Goal: Task Accomplishment & Management: Use online tool/utility

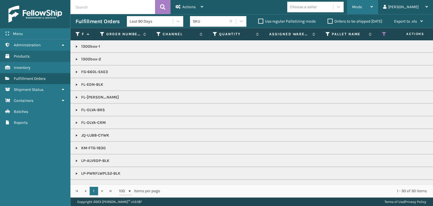
scroll to position [151, 0]
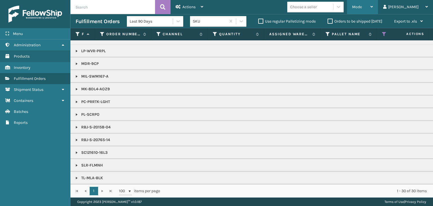
click at [373, 7] on div "Mode" at bounding box center [362, 7] width 21 height 14
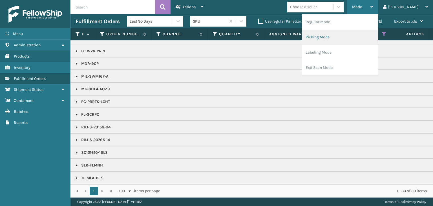
click at [369, 43] on li "Picking Mode" at bounding box center [340, 37] width 76 height 15
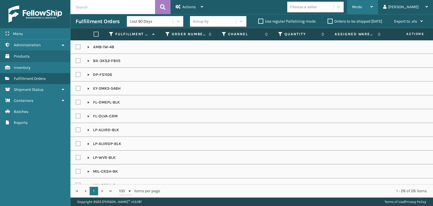
click at [373, 12] on div "Mode" at bounding box center [362, 7] width 21 height 14
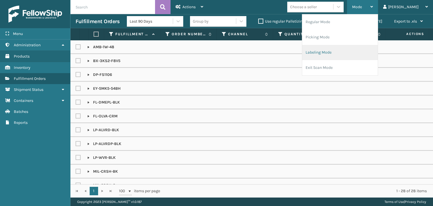
click at [366, 50] on li "Labeling Mode" at bounding box center [340, 52] width 76 height 15
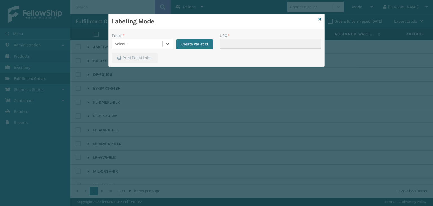
click at [321, 20] on div "Labeling Mode" at bounding box center [217, 22] width 216 height 16
click at [320, 19] on icon at bounding box center [319, 19] width 3 height 4
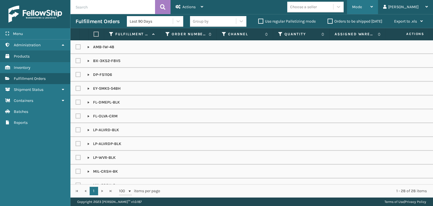
click at [368, 13] on div "Mode Regular Mode Picking Mode Labeling Mode Exit Scan Mode" at bounding box center [362, 7] width 31 height 14
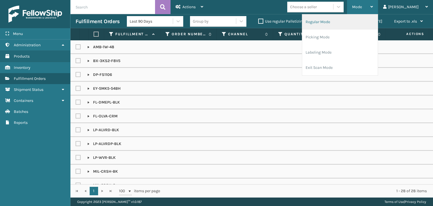
click at [361, 22] on li "Regular Mode" at bounding box center [340, 21] width 76 height 15
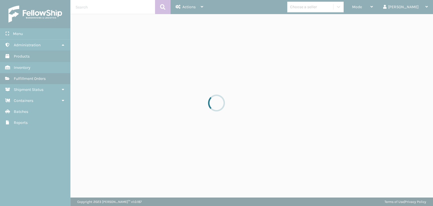
click at [377, 8] on div at bounding box center [216, 103] width 433 height 206
click at [377, 7] on div at bounding box center [216, 103] width 433 height 206
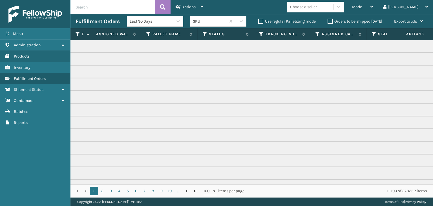
scroll to position [0, 180]
click at [203, 35] on icon at bounding box center [204, 34] width 5 height 5
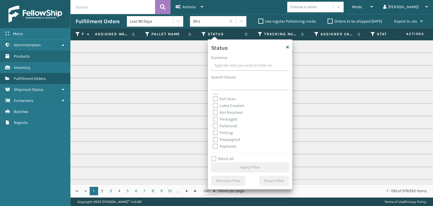
scroll to position [28, 0]
click at [225, 123] on label "Picking" at bounding box center [223, 122] width 20 height 5
click at [213, 123] on input "Picking" at bounding box center [213, 122] width 0 height 4
checkbox input "true"
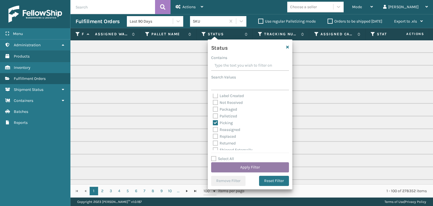
click at [244, 164] on button "Apply Filter" at bounding box center [250, 167] width 78 height 10
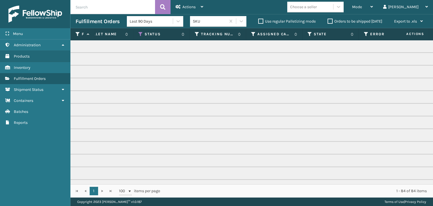
scroll to position [0, 243]
click at [254, 35] on icon at bounding box center [254, 34] width 5 height 5
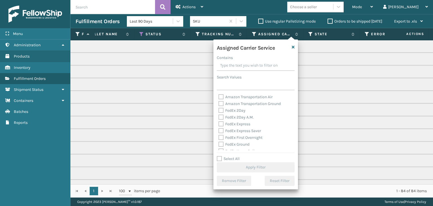
click at [233, 156] on label "Select All" at bounding box center [228, 158] width 23 height 5
click at [233, 156] on input "Select All" at bounding box center [259, 155] width 85 height 1
checkbox input "true"
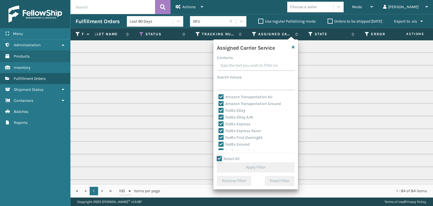
checkbox input "true"
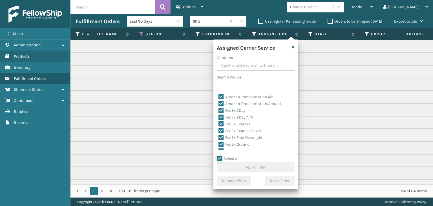
checkbox input "true"
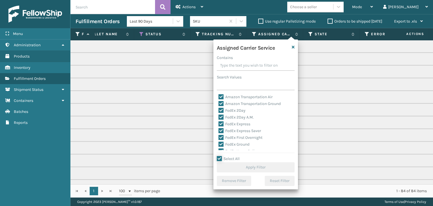
checkbox input "true"
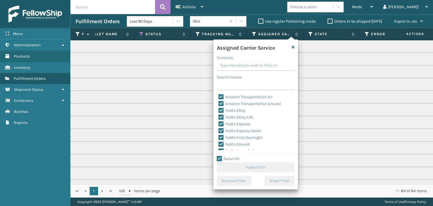
checkbox input "true"
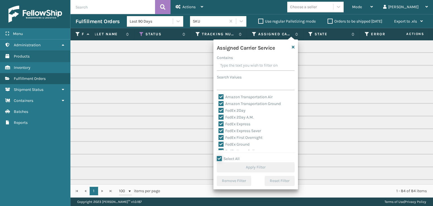
checkbox input "true"
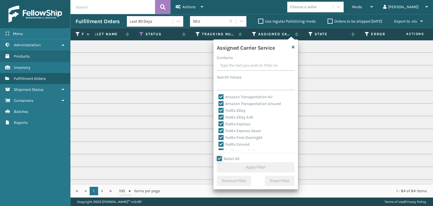
checkbox input "true"
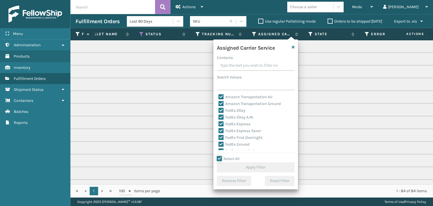
checkbox input "true"
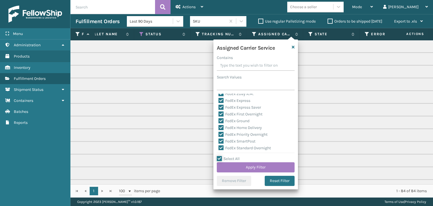
scroll to position [56, 0]
click at [226, 121] on label "LTL" at bounding box center [224, 121] width 12 height 5
click at [219, 121] on input "LTL" at bounding box center [218, 120] width 0 height 4
checkbox input "false"
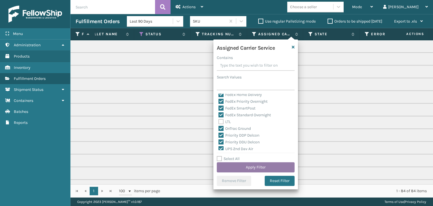
click at [260, 166] on button "Apply Filter" at bounding box center [256, 167] width 78 height 10
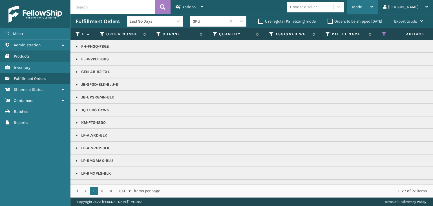
drag, startPoint x: 385, startPoint y: 9, endPoint x: 382, endPoint y: 31, distance: 21.9
click at [373, 10] on div "Mode" at bounding box center [362, 7] width 21 height 14
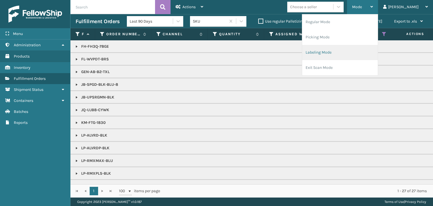
click at [375, 55] on li "Labeling Mode" at bounding box center [340, 52] width 76 height 15
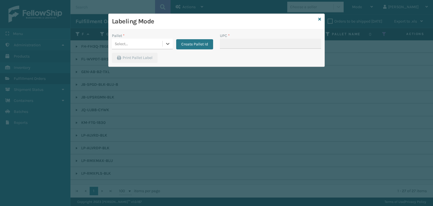
click at [143, 46] on div "Select..." at bounding box center [137, 43] width 50 height 9
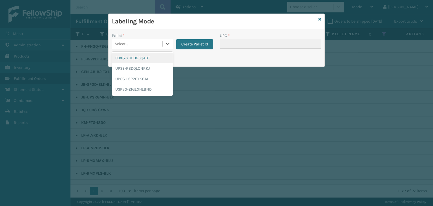
click at [143, 57] on div "FDXG-YC5DG6QABT" at bounding box center [142, 58] width 61 height 10
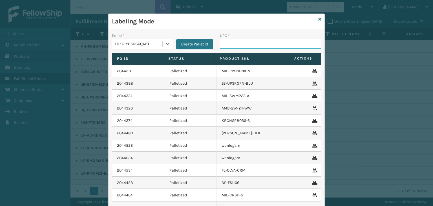
click at [261, 43] on input "UPC *" at bounding box center [270, 44] width 101 height 10
paste input "GEN-AB-B2-TXL"
type input "GEN-AB-B2-TXL"
type input "8100819625"
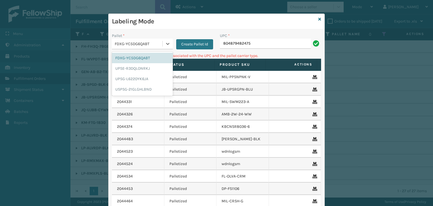
click at [139, 48] on div "FDXG-YC5DG6QABT" at bounding box center [137, 43] width 50 height 9
click at [140, 90] on div "USPSG-21GLGHLBND" at bounding box center [142, 89] width 61 height 10
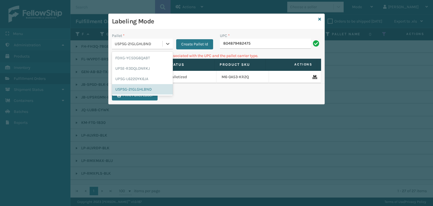
click at [143, 43] on div "USPSG-21GLGHLBND" at bounding box center [139, 44] width 48 height 6
click at [134, 78] on div "UPSG-L6220YK6JA" at bounding box center [142, 79] width 61 height 10
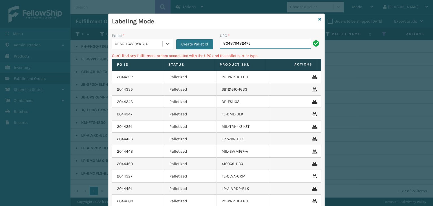
click at [273, 44] on input "804879482475" at bounding box center [265, 44] width 91 height 10
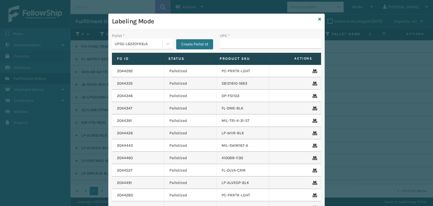
click at [316, 16] on div "Labeling Mode" at bounding box center [217, 22] width 216 height 16
click at [318, 19] on icon at bounding box center [319, 19] width 3 height 4
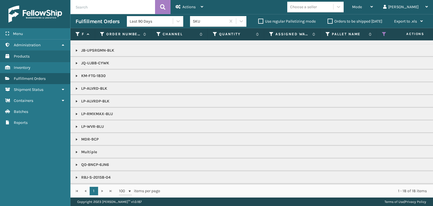
scroll to position [62, 0]
click at [373, 3] on div "Mode" at bounding box center [362, 7] width 21 height 14
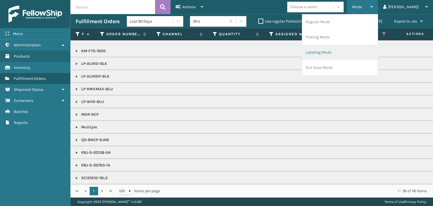
click at [359, 57] on li "Labeling Mode" at bounding box center [340, 52] width 76 height 15
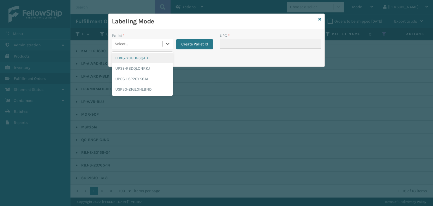
click at [156, 46] on div "Select..." at bounding box center [137, 43] width 50 height 9
click at [143, 79] on div "UPSG-L6220YK6JA" at bounding box center [142, 79] width 61 height 10
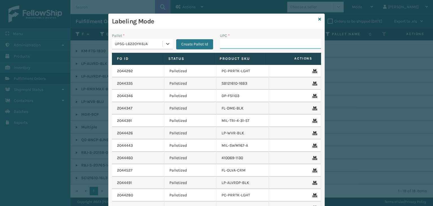
click at [237, 45] on input "UPC *" at bounding box center [270, 44] width 101 height 10
type input "850012486763"
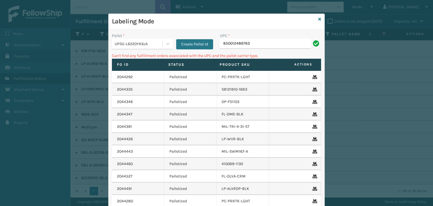
click at [137, 42] on div "UPSG-L6220YK6JA" at bounding box center [139, 44] width 48 height 6
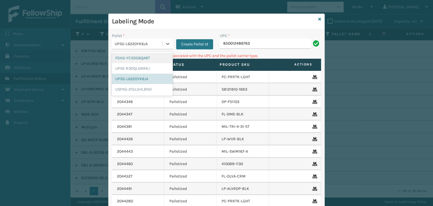
click at [131, 59] on div "FDXG-YC5DG6QABT" at bounding box center [142, 58] width 61 height 10
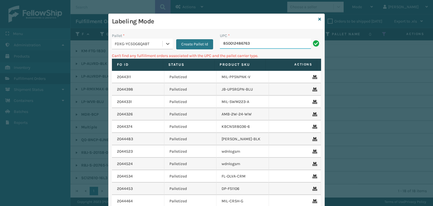
click at [286, 43] on input "850012486763" at bounding box center [265, 44] width 91 height 10
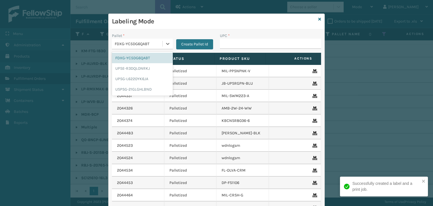
click at [139, 47] on div "FDXG-YC5DG6QABT" at bounding box center [137, 43] width 50 height 9
click at [133, 80] on div "UPSG-L6220YK6JA" at bounding box center [142, 79] width 61 height 10
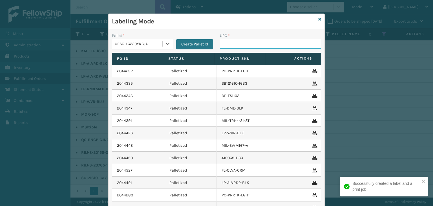
click at [235, 42] on input "UPC *" at bounding box center [270, 44] width 101 height 10
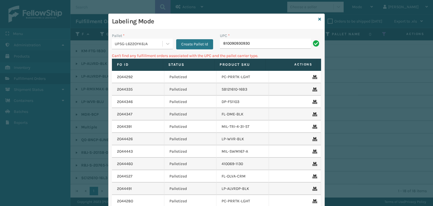
click at [146, 37] on div "Pallet *" at bounding box center [142, 36] width 61 height 6
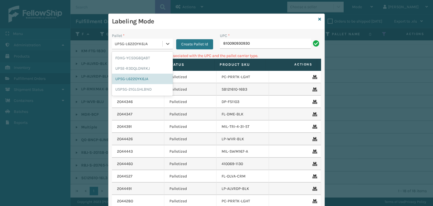
click at [140, 41] on div "UPSG-L6220YK6JA" at bounding box center [139, 44] width 48 height 6
click at [130, 58] on div "FDXG-YC5DG6QABT" at bounding box center [142, 58] width 61 height 10
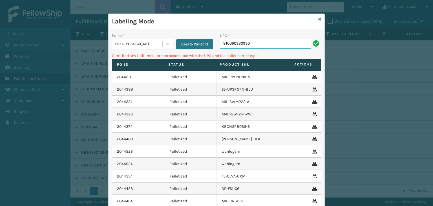
click at [251, 44] on input "810090930930" at bounding box center [265, 44] width 91 height 10
click at [142, 46] on div "FDXG-YC5DG6QABT" at bounding box center [139, 44] width 48 height 6
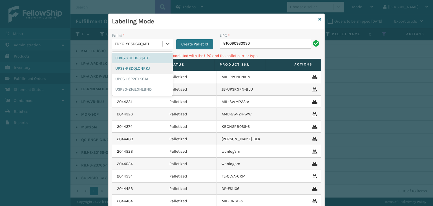
click at [127, 69] on div "UPSE-R3DQLONRKJ" at bounding box center [142, 68] width 61 height 10
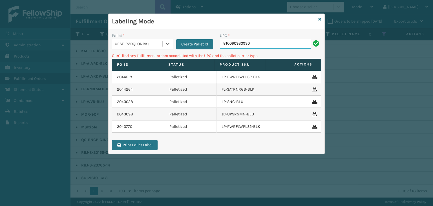
click at [254, 43] on input "810090930930" at bounding box center [265, 44] width 91 height 10
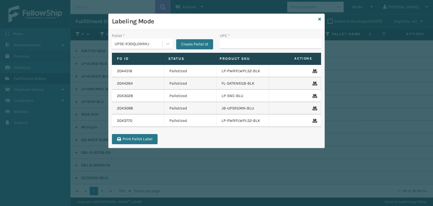
click at [142, 41] on div "UPSE-R3DQLONRKJ" at bounding box center [139, 44] width 48 height 6
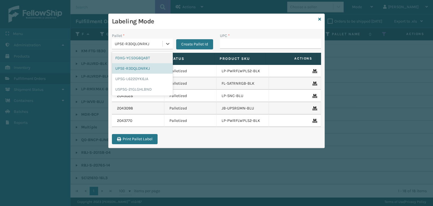
click at [138, 56] on div "FDXG-YC5DG6QABT" at bounding box center [142, 58] width 61 height 10
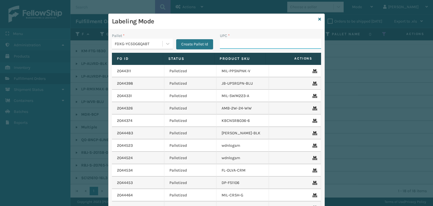
click at [266, 45] on input "UPC *" at bounding box center [270, 44] width 101 height 10
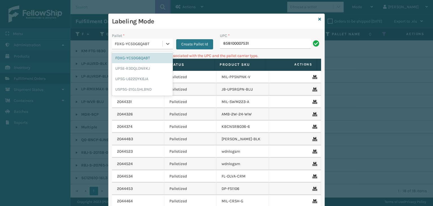
click at [132, 39] on div "FDXG-YC5DG6QABT" at bounding box center [142, 44] width 61 height 11
drag, startPoint x: 133, startPoint y: 77, endPoint x: 205, endPoint y: 69, distance: 72.0
click at [133, 77] on div "UPSG-L6220YK6JA" at bounding box center [142, 79] width 61 height 10
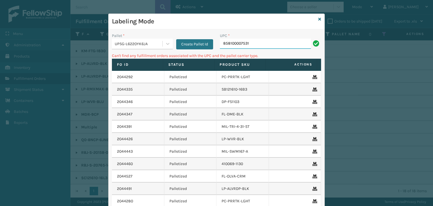
click at [258, 45] on input "858100007531" at bounding box center [265, 44] width 91 height 10
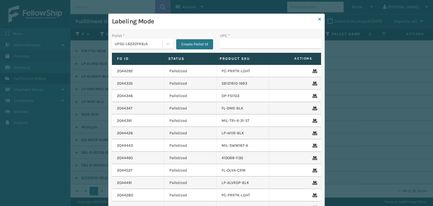
click at [318, 18] on icon at bounding box center [319, 19] width 3 height 4
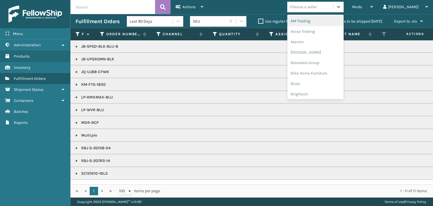
click at [317, 4] on div "Choose a seller" at bounding box center [303, 7] width 27 height 6
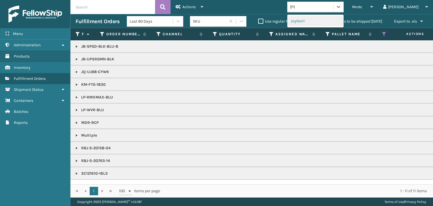
type input "JOY"
click at [328, 20] on div "Joyberri" at bounding box center [315, 21] width 56 height 10
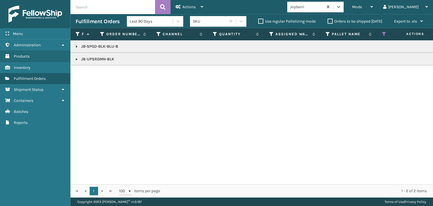
click at [76, 47] on link at bounding box center [76, 46] width 5 height 5
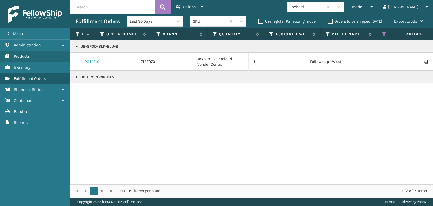
click at [97, 63] on link "2044710" at bounding box center [92, 62] width 15 height 6
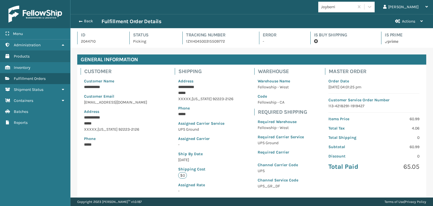
scroll to position [14, 362]
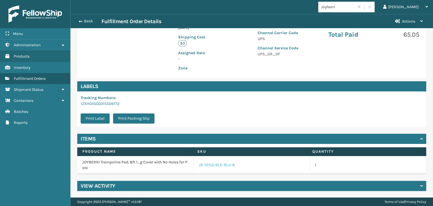
click at [211, 163] on link "JB-SPGD-BLK-BLU-8" at bounding box center [217, 165] width 36 height 6
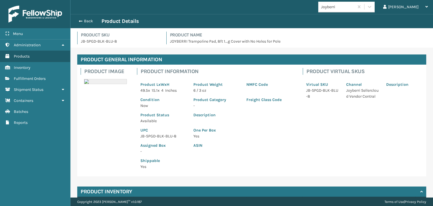
click at [163, 134] on p "JB-SPGD-BLK-BLU-8" at bounding box center [163, 136] width 46 height 6
copy p "JB-SPGD-BLK-BLU-8"
click at [85, 20] on button "Back" at bounding box center [89, 21] width 26 height 5
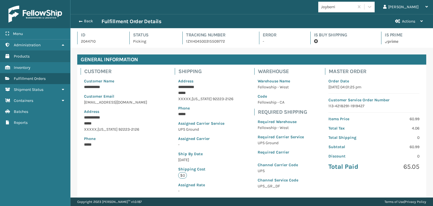
scroll to position [14, 362]
click at [85, 20] on button "Back" at bounding box center [89, 21] width 26 height 5
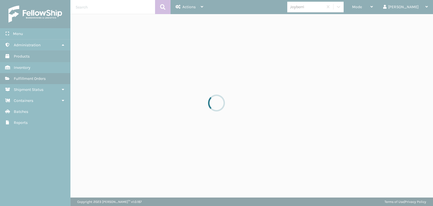
click at [381, 6] on div at bounding box center [216, 103] width 433 height 206
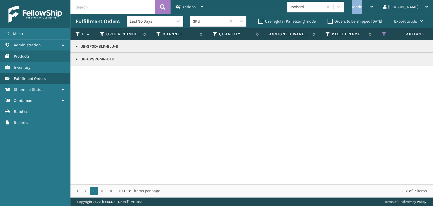
click at [362, 6] on span "Mode" at bounding box center [357, 7] width 10 height 5
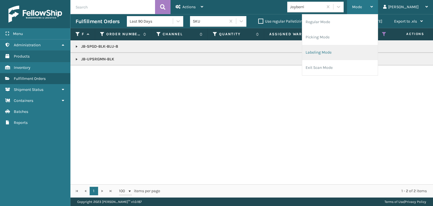
click at [365, 50] on li "Labeling Mode" at bounding box center [340, 52] width 76 height 15
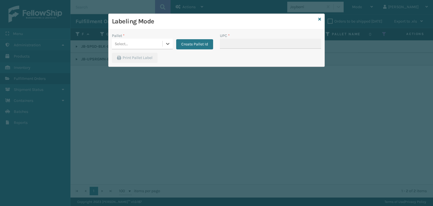
click at [152, 42] on div "Select..." at bounding box center [137, 43] width 50 height 9
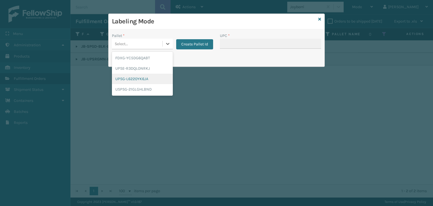
click at [145, 81] on div "UPSG-L6220YK6JA" at bounding box center [142, 79] width 61 height 10
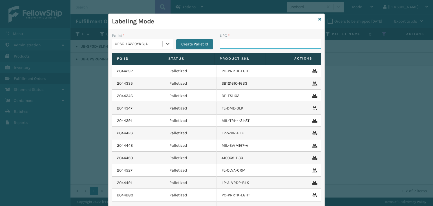
click at [256, 41] on input "UPC *" at bounding box center [270, 44] width 101 height 10
paste input "JB-SPGD-BLK-BLU-8"
type input "JB-SPGD-BLK-BLU-8"
type input "68888027090"
click at [316, 20] on div "Labeling Mode" at bounding box center [217, 22] width 216 height 16
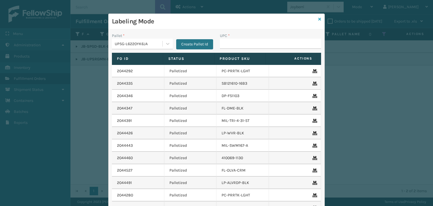
click at [316, 20] on div "Labeling Mode Pallet * UPSG-L6220YK6JA Create Pallet Id UPC * Fo Id Status Prod…" at bounding box center [216, 128] width 216 height 229
click at [318, 20] on icon at bounding box center [319, 19] width 3 height 4
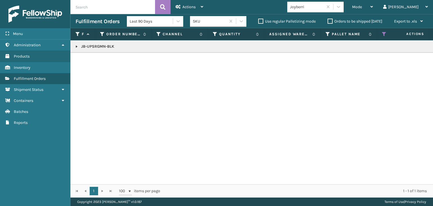
click at [75, 45] on link at bounding box center [76, 46] width 5 height 5
click at [91, 62] on link "2044701" at bounding box center [92, 62] width 15 height 6
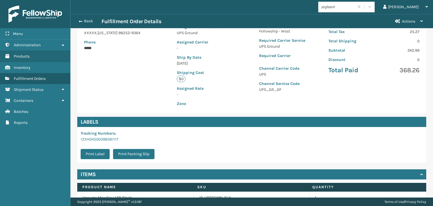
scroll to position [126, 0]
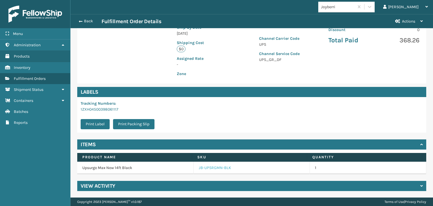
click at [215, 169] on link "JB-UPSRGMN-BLK" at bounding box center [215, 168] width 32 height 6
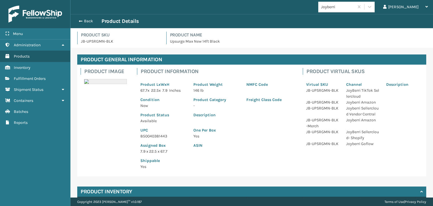
click at [153, 139] on div "Assigned Box 7.9 x 22.5 x 67.7" at bounding box center [163, 146] width 53 height 15
click at [155, 136] on p "850040381443" at bounding box center [163, 136] width 46 height 6
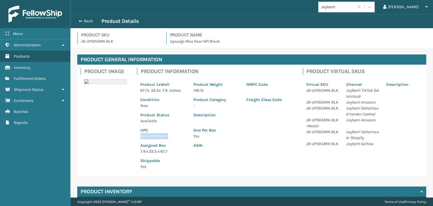
copy p "850040381443"
click at [91, 19] on button "Back" at bounding box center [89, 21] width 26 height 5
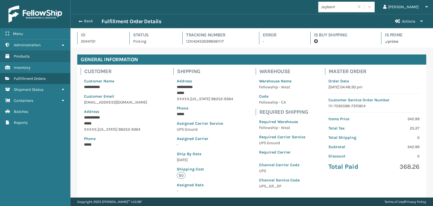
scroll to position [14, 362]
click at [91, 19] on button "Back" at bounding box center [89, 21] width 26 height 5
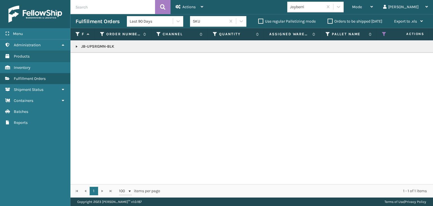
click at [373, 9] on div "Mode" at bounding box center [362, 7] width 21 height 14
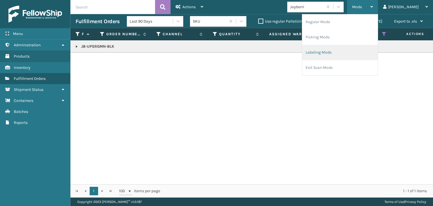
click at [370, 48] on li "Labeling Mode" at bounding box center [340, 52] width 76 height 15
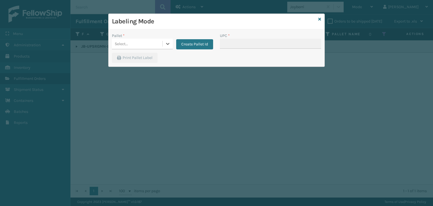
click at [138, 47] on div "Select..." at bounding box center [137, 43] width 50 height 9
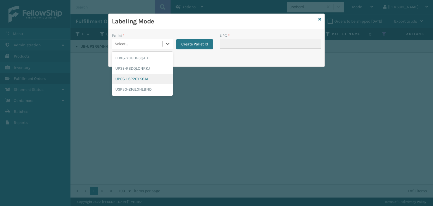
click at [139, 78] on div "UPSG-L6220YK6JA" at bounding box center [142, 79] width 61 height 10
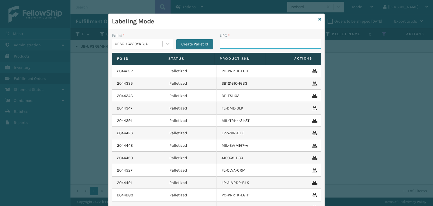
click at [230, 45] on input "UPC *" at bounding box center [270, 44] width 101 height 10
paste input "850040381443"
type input "850040381443"
click at [318, 20] on icon at bounding box center [319, 19] width 3 height 4
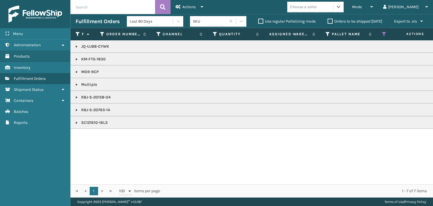
click at [74, 83] on link at bounding box center [76, 84] width 5 height 5
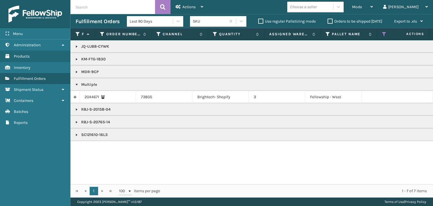
click at [89, 45] on p "JQ-UJB8-CYWK" at bounding box center [435, 47] width 718 height 6
copy p "JQ-UJB8-CYWK"
click at [94, 95] on link "2044671" at bounding box center [92, 97] width 15 height 6
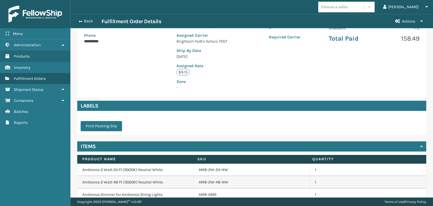
scroll to position [130, 0]
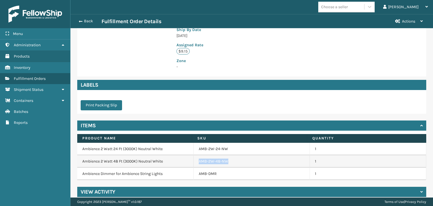
drag, startPoint x: 191, startPoint y: 156, endPoint x: 226, endPoint y: 155, distance: 35.3
click at [226, 155] on td "AMB-2W-48-NW" at bounding box center [252, 161] width 116 height 12
copy link "AMB-2W-48-NW"
click at [90, 21] on button "Back" at bounding box center [89, 21] width 26 height 5
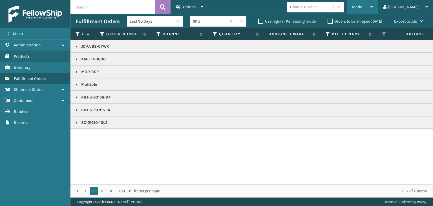
click at [362, 7] on span "Mode" at bounding box center [357, 7] width 10 height 5
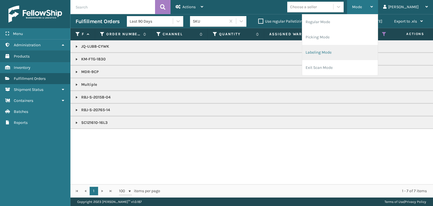
click at [351, 52] on li "Labeling Mode" at bounding box center [340, 52] width 76 height 15
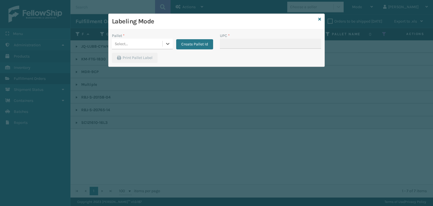
click at [126, 43] on div "Select..." at bounding box center [121, 44] width 13 height 6
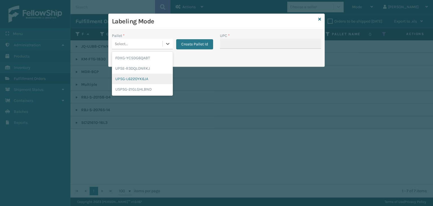
click at [127, 80] on div "UPSG-L6220YK6JA" at bounding box center [142, 79] width 61 height 10
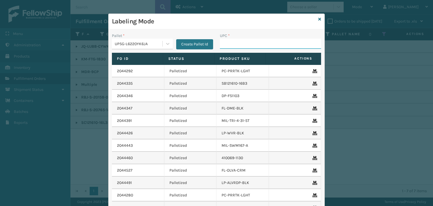
click at [234, 45] on input "UPC *" at bounding box center [270, 44] width 101 height 10
type input "858100007616"
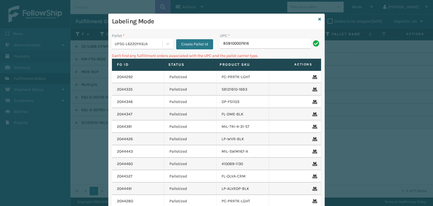
click at [139, 40] on div "UPSG-L6220YK6JA" at bounding box center [137, 43] width 50 height 9
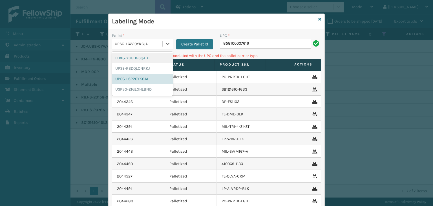
click at [138, 58] on div "FDXG-YC5DG6QABT" at bounding box center [142, 58] width 61 height 10
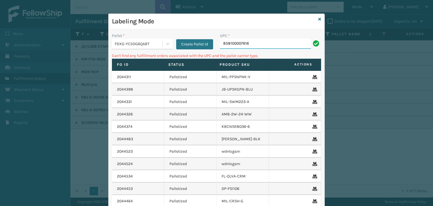
click at [246, 44] on input "858100007616" at bounding box center [265, 44] width 91 height 10
click at [142, 45] on div "FDXG-YC5DG6QABT" at bounding box center [139, 44] width 48 height 6
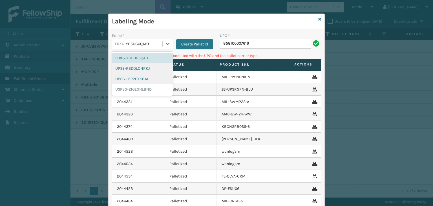
click at [132, 70] on div "UPSE-R3DQLONRKJ" at bounding box center [142, 68] width 61 height 10
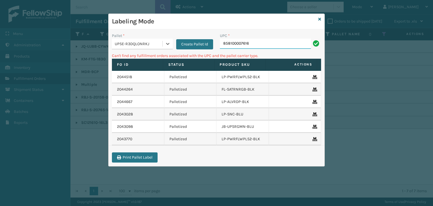
click at [273, 40] on input "858100007616" at bounding box center [265, 44] width 91 height 10
click at [127, 41] on div "UPSE-R3DQLONRKJ" at bounding box center [139, 44] width 48 height 6
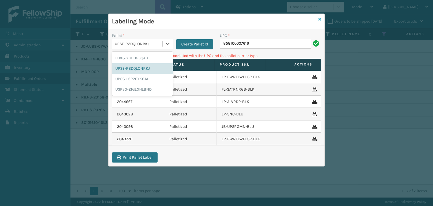
click at [320, 17] on icon at bounding box center [319, 19] width 3 height 4
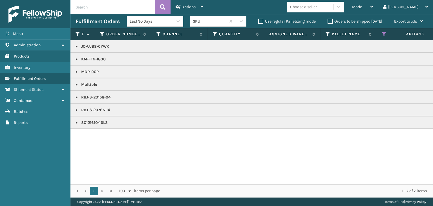
click at [78, 48] on link at bounding box center [76, 46] width 5 height 5
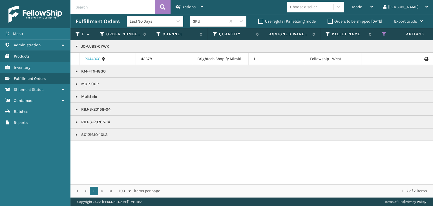
click at [89, 59] on link "2044368" at bounding box center [93, 59] width 16 height 6
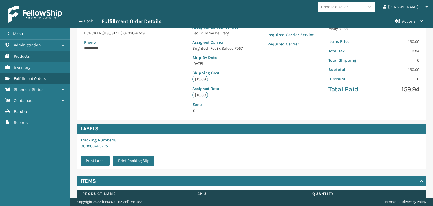
scroll to position [77, 0]
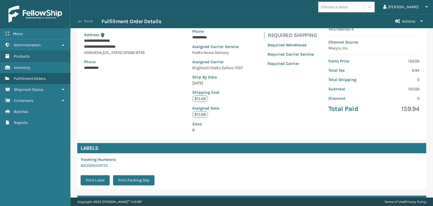
click at [89, 23] on button "Back" at bounding box center [89, 21] width 26 height 5
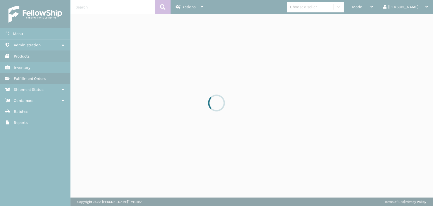
click at [381, 8] on div at bounding box center [216, 103] width 433 height 206
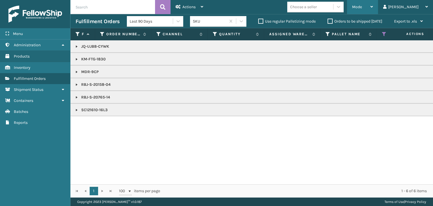
click at [373, 3] on div "Mode" at bounding box center [362, 7] width 21 height 14
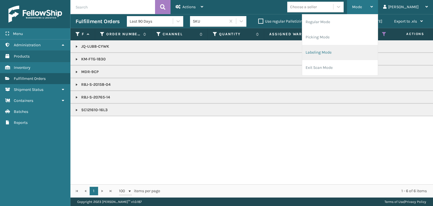
click at [375, 55] on li "Labeling Mode" at bounding box center [340, 52] width 76 height 15
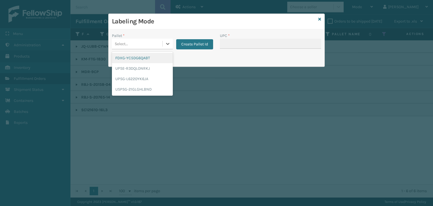
click at [116, 43] on div "Select..." at bounding box center [121, 44] width 13 height 6
click at [128, 59] on div "FDXG-YC5DG6QABT" at bounding box center [142, 58] width 61 height 10
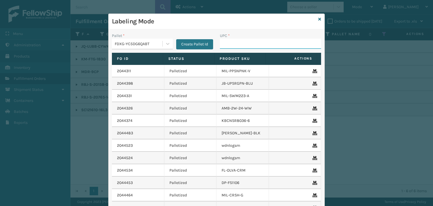
click at [233, 45] on input "UPC *" at bounding box center [270, 44] width 101 height 10
type input "858100007623"
click at [318, 19] on icon at bounding box center [319, 19] width 3 height 4
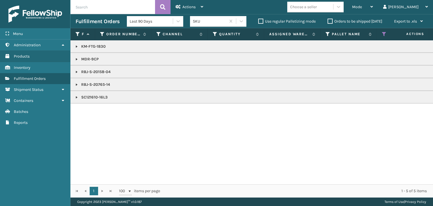
click at [74, 98] on td "SC121610-16L3" at bounding box center [434, 97] width 728 height 13
click at [78, 97] on link at bounding box center [76, 97] width 5 height 5
click at [94, 98] on p "SC121610-16L3" at bounding box center [435, 97] width 718 height 6
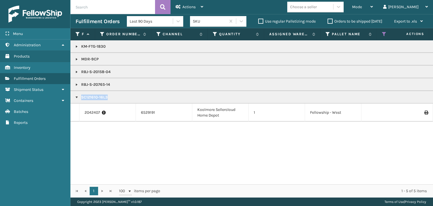
click at [94, 98] on p "SC121610-16L3" at bounding box center [435, 97] width 718 height 6
copy p "SC121610-16L3"
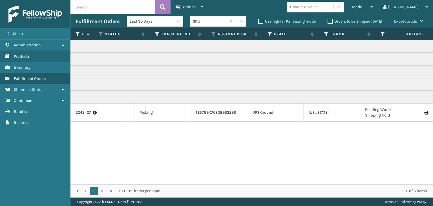
scroll to position [0, 282]
click at [373, 4] on div "Mode" at bounding box center [362, 7] width 21 height 14
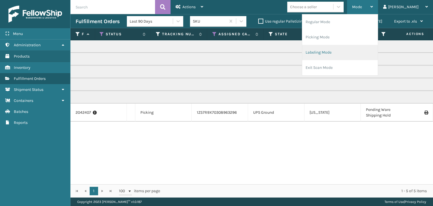
click at [363, 59] on li "Labeling Mode" at bounding box center [340, 52] width 76 height 15
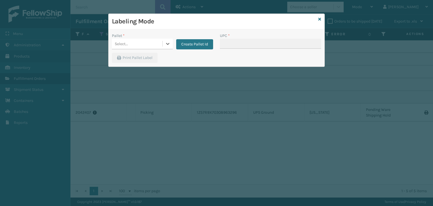
click at [128, 43] on div "Select..." at bounding box center [137, 43] width 50 height 9
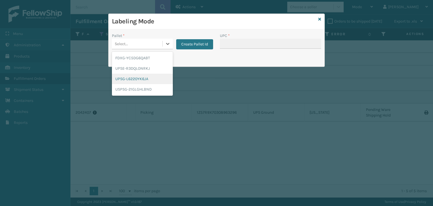
click at [137, 78] on div "UPSG-L6220YK6JA" at bounding box center [142, 79] width 61 height 10
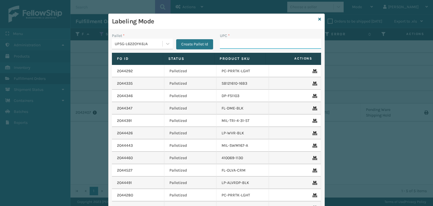
click at [232, 42] on input "UPC *" at bounding box center [270, 44] width 101 height 10
paste input "SC121610-16L3"
type input "SC121610-16L3"
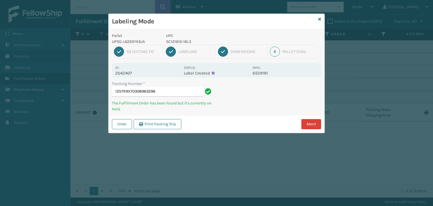
click at [310, 128] on button "Abort" at bounding box center [311, 124] width 20 height 10
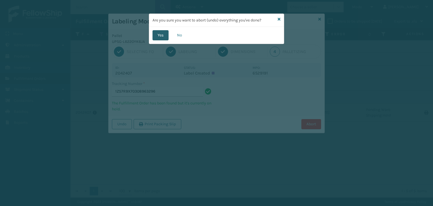
click at [164, 33] on button "Yes" at bounding box center [160, 35] width 16 height 10
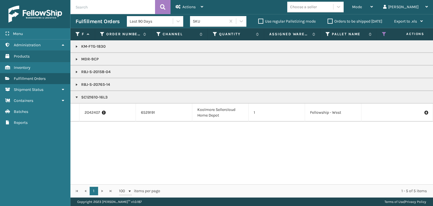
click at [77, 83] on link at bounding box center [76, 84] width 5 height 5
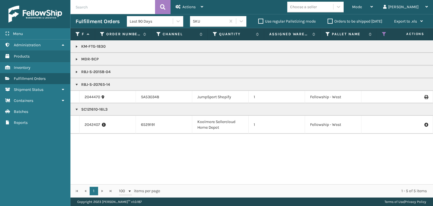
click at [74, 72] on td "RBJ-S-20158-04" at bounding box center [434, 71] width 728 height 13
click at [75, 72] on link at bounding box center [76, 72] width 5 height 5
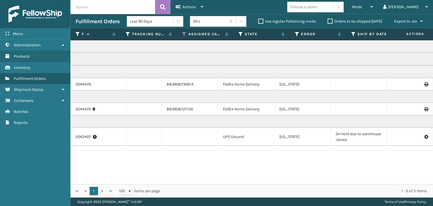
scroll to position [0, 0]
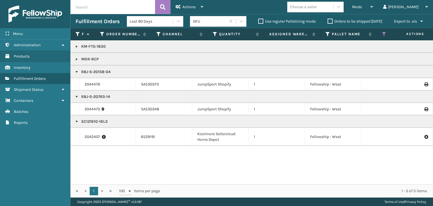
click at [77, 47] on link at bounding box center [76, 46] width 5 height 5
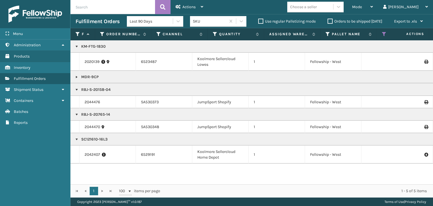
click at [76, 77] on link at bounding box center [76, 77] width 5 height 5
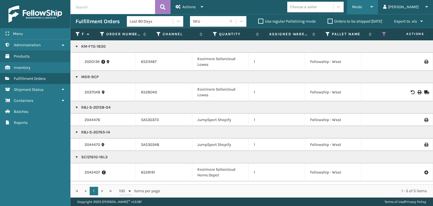
click at [373, 6] on div "Mode" at bounding box center [362, 7] width 21 height 14
click at [93, 154] on p "SC121610-16L3" at bounding box center [435, 157] width 718 height 6
click at [93, 156] on p "SC121610-16L3" at bounding box center [435, 157] width 718 height 6
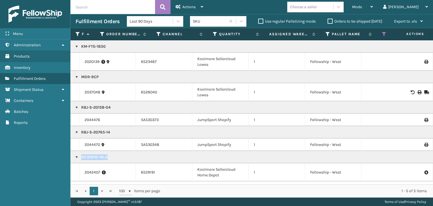
copy p "SC121610-16L3"
click at [373, 6] on div "Mode" at bounding box center [362, 7] width 21 height 14
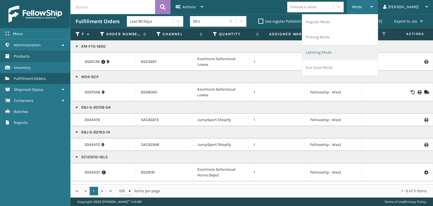
click at [363, 50] on li "Labeling Mode" at bounding box center [340, 52] width 76 height 15
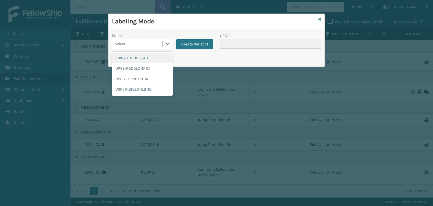
click at [121, 42] on div "Select..." at bounding box center [121, 44] width 13 height 6
click at [137, 58] on div "FDXG-YC5DG6QABT" at bounding box center [142, 58] width 61 height 10
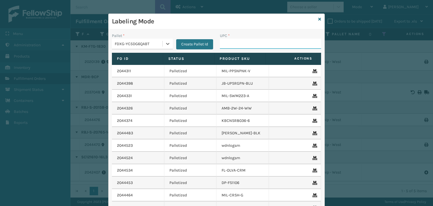
click at [282, 45] on input "UPC *" at bounding box center [270, 44] width 101 height 10
paste input "SC121610-16L3"
type input "SC121610-16L3"
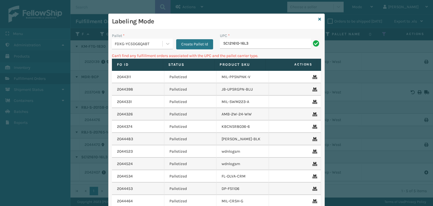
drag, startPoint x: 122, startPoint y: 36, endPoint x: 124, endPoint y: 40, distance: 4.3
click at [123, 37] on div "Pallet *" at bounding box center [142, 36] width 61 height 6
drag, startPoint x: 127, startPoint y: 45, endPoint x: 127, endPoint y: 49, distance: 4.0
click at [127, 45] on div "FDXG-YC5DG6QABT" at bounding box center [139, 44] width 48 height 6
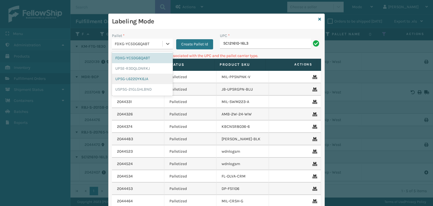
click at [124, 81] on div "UPSG-L6220YK6JA" at bounding box center [142, 79] width 61 height 10
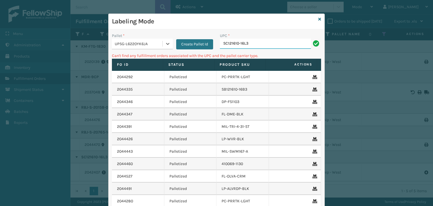
click at [254, 43] on input "SC121610-16L3" at bounding box center [265, 44] width 91 height 10
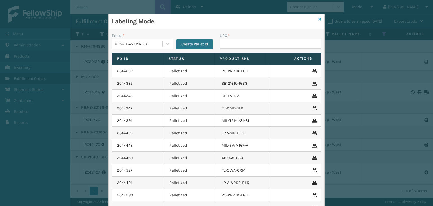
drag, startPoint x: 316, startPoint y: 17, endPoint x: 316, endPoint y: 21, distance: 4.0
click at [316, 18] on div "Labeling Mode" at bounding box center [217, 22] width 216 height 16
click at [318, 21] on link at bounding box center [319, 19] width 3 height 6
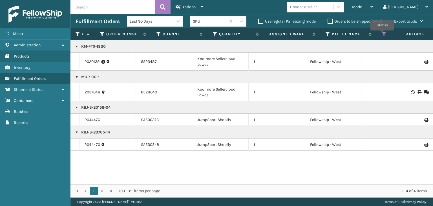
click at [382, 34] on icon at bounding box center [384, 34] width 5 height 5
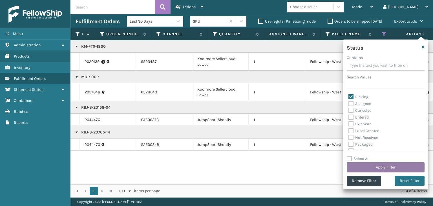
click at [372, 169] on button "Apply Filter" at bounding box center [386, 167] width 78 height 10
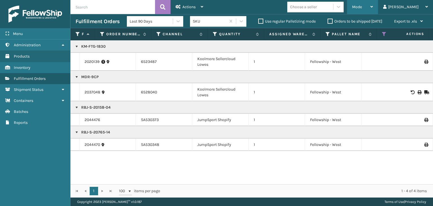
click at [373, 7] on div "Mode" at bounding box center [362, 7] width 21 height 14
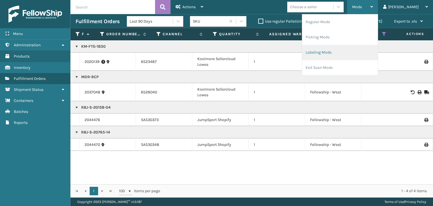
click at [356, 54] on li "Labeling Mode" at bounding box center [340, 52] width 76 height 15
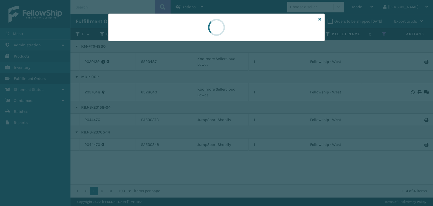
click at [147, 43] on div at bounding box center [216, 103] width 433 height 206
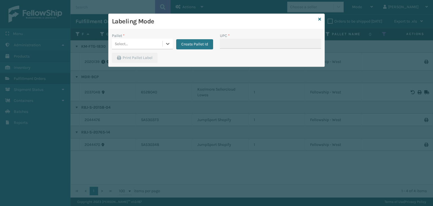
click at [146, 43] on div "Select..." at bounding box center [137, 43] width 50 height 9
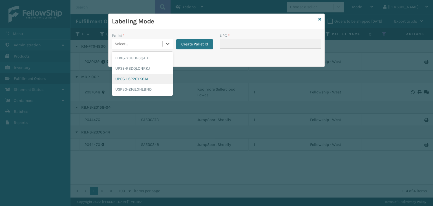
click at [142, 76] on div "UPSG-L6220YK6JA" at bounding box center [142, 79] width 61 height 10
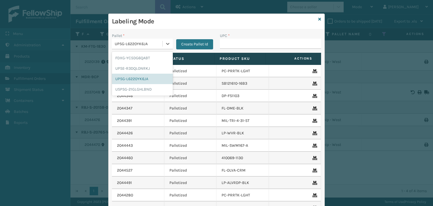
drag, startPoint x: 151, startPoint y: 45, endPoint x: 147, endPoint y: 63, distance: 18.7
click at [151, 45] on div "UPSG-L6220YK6JA" at bounding box center [139, 44] width 48 height 6
click at [142, 61] on div "FDXG-YC5DG6QABT" at bounding box center [142, 58] width 61 height 10
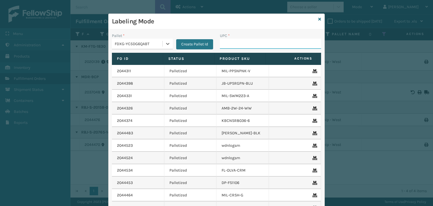
click at [225, 48] on input "UPC *" at bounding box center [270, 44] width 101 height 10
type input "RBJ-S-20158-04"
type input "RBJ-S-20765-14"
click at [318, 18] on icon at bounding box center [319, 19] width 3 height 4
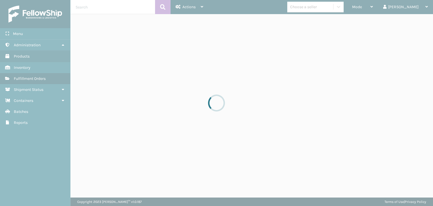
click at [385, 7] on div at bounding box center [216, 103] width 433 height 206
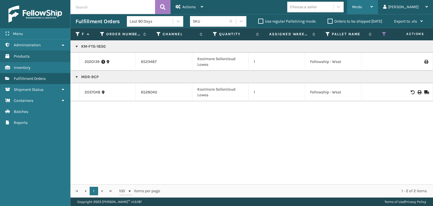
click at [373, 8] on div "Mode" at bounding box center [362, 7] width 21 height 14
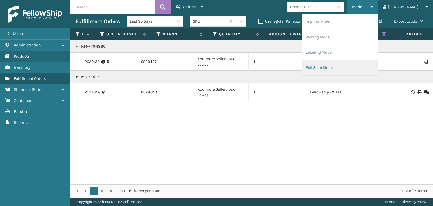
click at [329, 70] on li "Exit Scan Mode" at bounding box center [340, 67] width 76 height 15
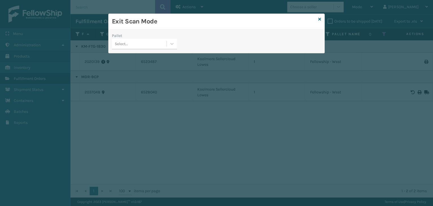
click at [145, 48] on div "Select..." at bounding box center [144, 44] width 65 height 11
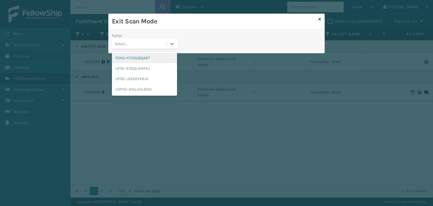
click at [146, 57] on div "FDXG-YC5DG6QABT" at bounding box center [144, 58] width 65 height 10
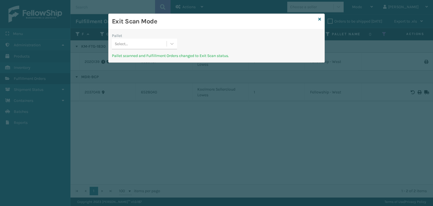
click at [150, 43] on div "Select..." at bounding box center [139, 43] width 55 height 9
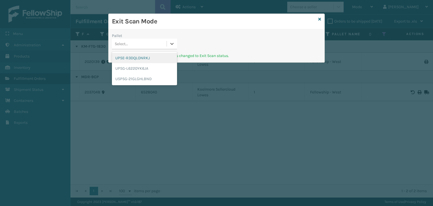
click at [144, 59] on div "UPSE-R3DQLONRKJ" at bounding box center [144, 58] width 65 height 10
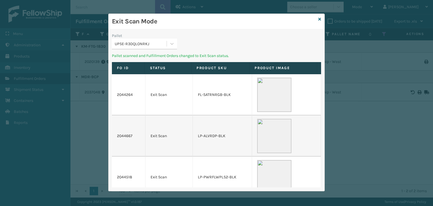
click at [144, 44] on div "UPSE-R3DQLONRKJ" at bounding box center [141, 44] width 52 height 6
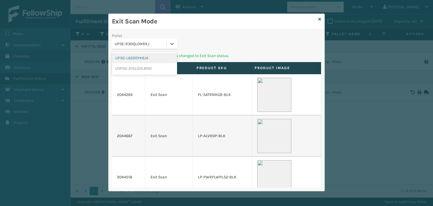
click at [139, 57] on div "UPSG-L6220YK6JA" at bounding box center [144, 58] width 65 height 10
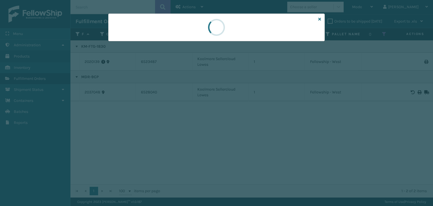
click at [139, 48] on div at bounding box center [216, 103] width 433 height 206
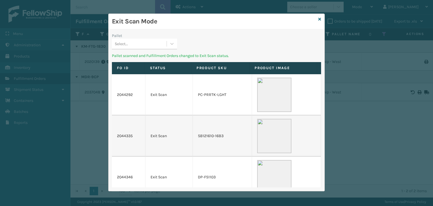
click at [143, 43] on div "Select..." at bounding box center [139, 43] width 55 height 9
click at [141, 57] on div "USPSG-21GLGHLBND" at bounding box center [144, 58] width 65 height 10
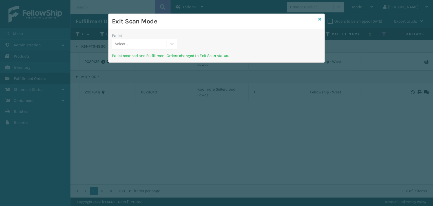
click at [320, 19] on icon at bounding box center [319, 19] width 3 height 4
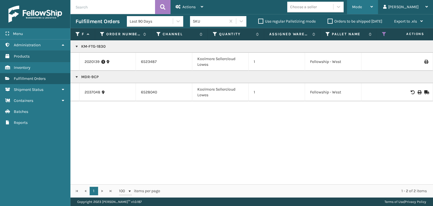
click at [373, 13] on div "Mode" at bounding box center [362, 7] width 21 height 14
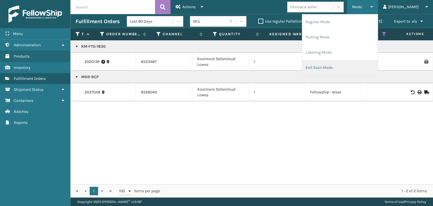
click at [370, 70] on li "Exit Scan Mode" at bounding box center [340, 67] width 76 height 15
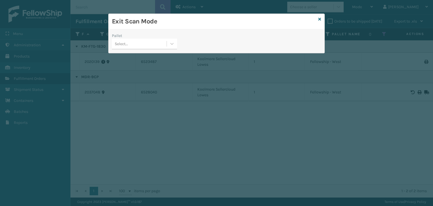
click at [129, 48] on div "Select..." at bounding box center [139, 43] width 55 height 9
click at [153, 42] on div "Select..." at bounding box center [139, 43] width 55 height 9
click at [149, 42] on div "Select..." at bounding box center [139, 43] width 55 height 9
click at [142, 56] on div "No options" at bounding box center [144, 58] width 65 height 10
click at [140, 42] on div "Select..." at bounding box center [139, 43] width 55 height 9
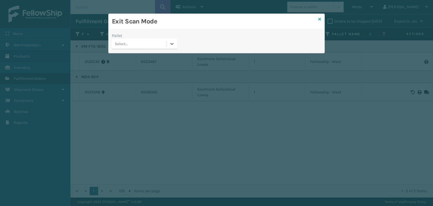
click at [321, 17] on icon at bounding box center [319, 19] width 3 height 4
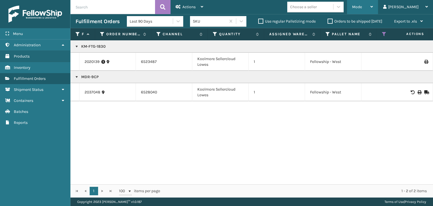
click at [373, 14] on div "Mode" at bounding box center [362, 7] width 21 height 14
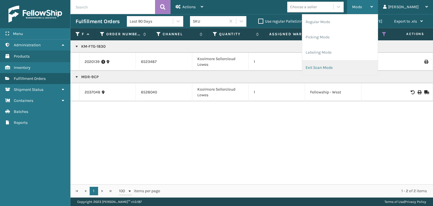
click at [354, 63] on li "Exit Scan Mode" at bounding box center [340, 67] width 76 height 15
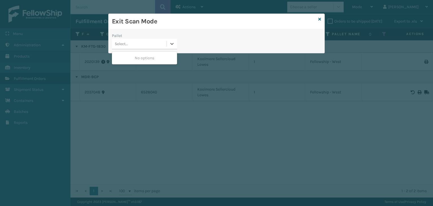
click at [135, 44] on div "Select..." at bounding box center [139, 43] width 55 height 9
drag, startPoint x: 125, startPoint y: 61, endPoint x: 130, endPoint y: 54, distance: 8.7
click at [125, 61] on div "No options" at bounding box center [144, 58] width 65 height 10
click at [135, 43] on div "Select..." at bounding box center [139, 43] width 55 height 9
drag, startPoint x: 139, startPoint y: 39, endPoint x: 138, endPoint y: 54, distance: 15.9
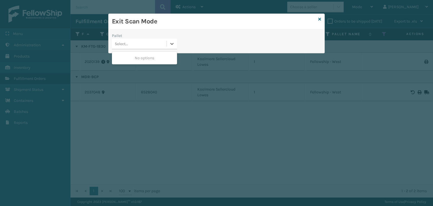
click at [140, 39] on div "Select..." at bounding box center [139, 43] width 55 height 9
click at [136, 60] on div "No options" at bounding box center [144, 58] width 65 height 10
click at [319, 19] on icon at bounding box center [319, 19] width 3 height 4
